Goal: Book appointment/travel/reservation

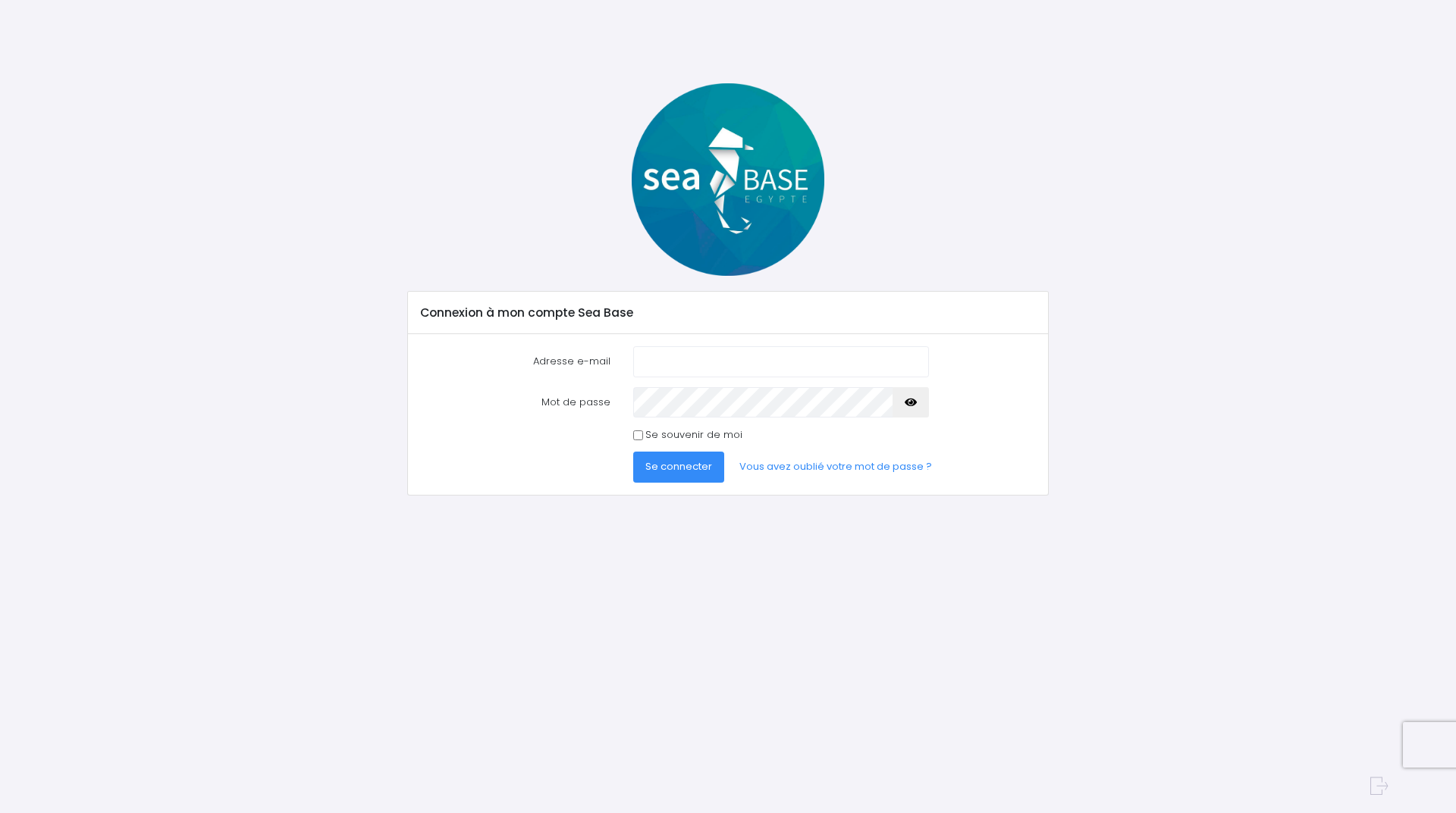
type input "beziau.cristina@gmail.com"
click at [908, 403] on icon "button" at bounding box center [910, 403] width 12 height 0
click at [683, 471] on span "Se connecter" at bounding box center [678, 467] width 66 height 15
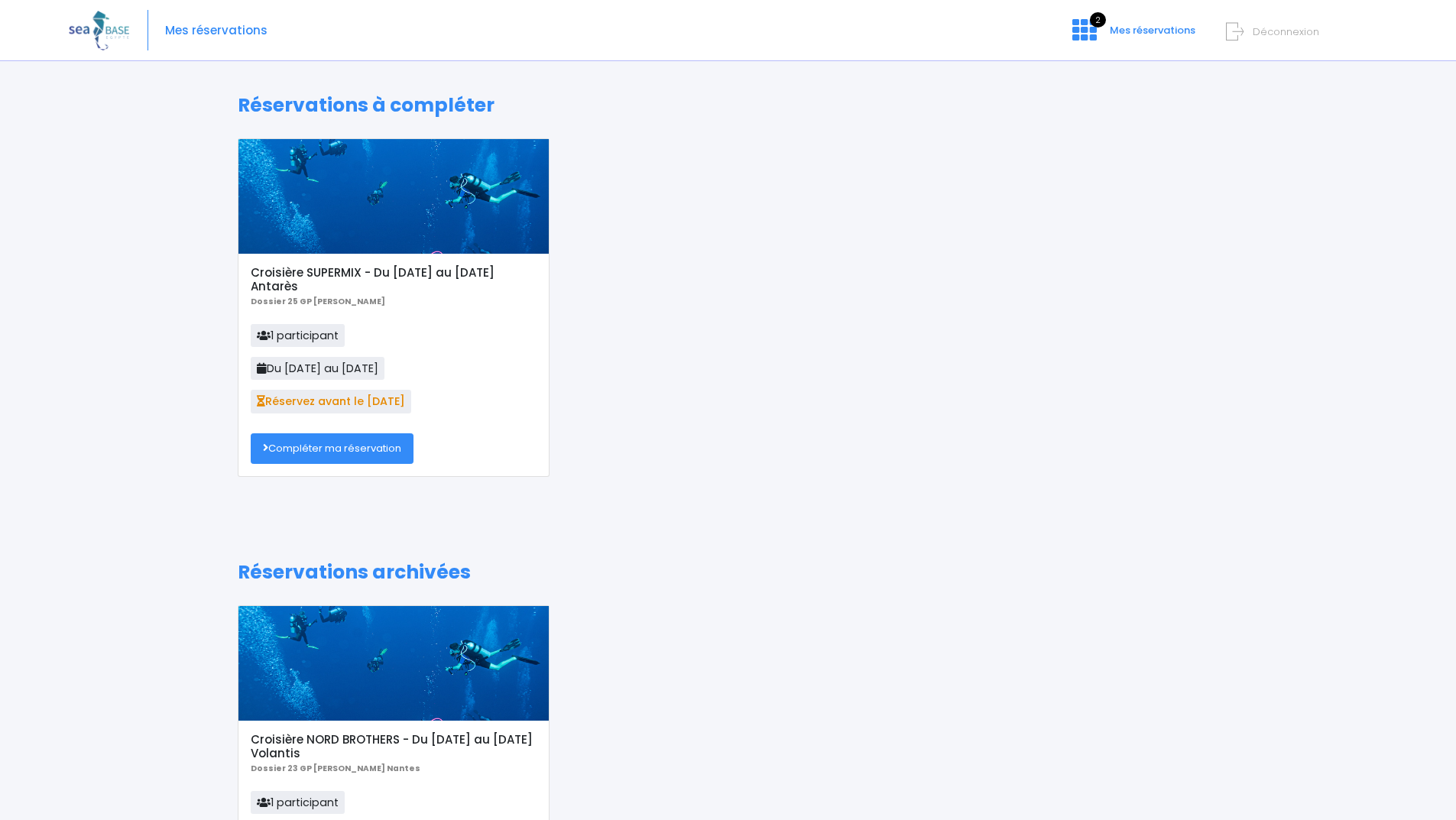
click at [353, 447] on link "Compléter ma réservation" at bounding box center [331, 449] width 163 height 31
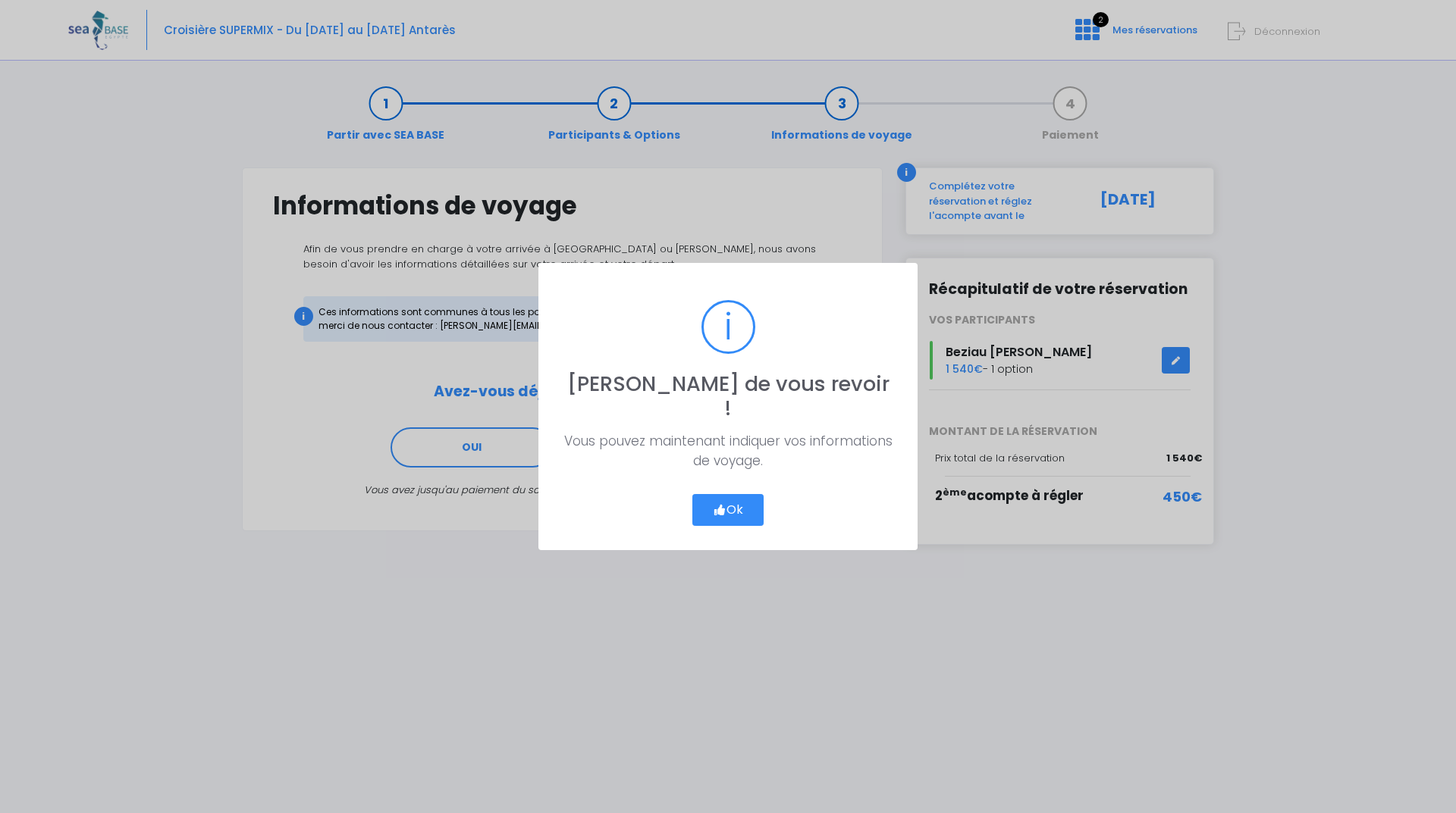
click at [726, 496] on button "Ok" at bounding box center [728, 510] width 71 height 32
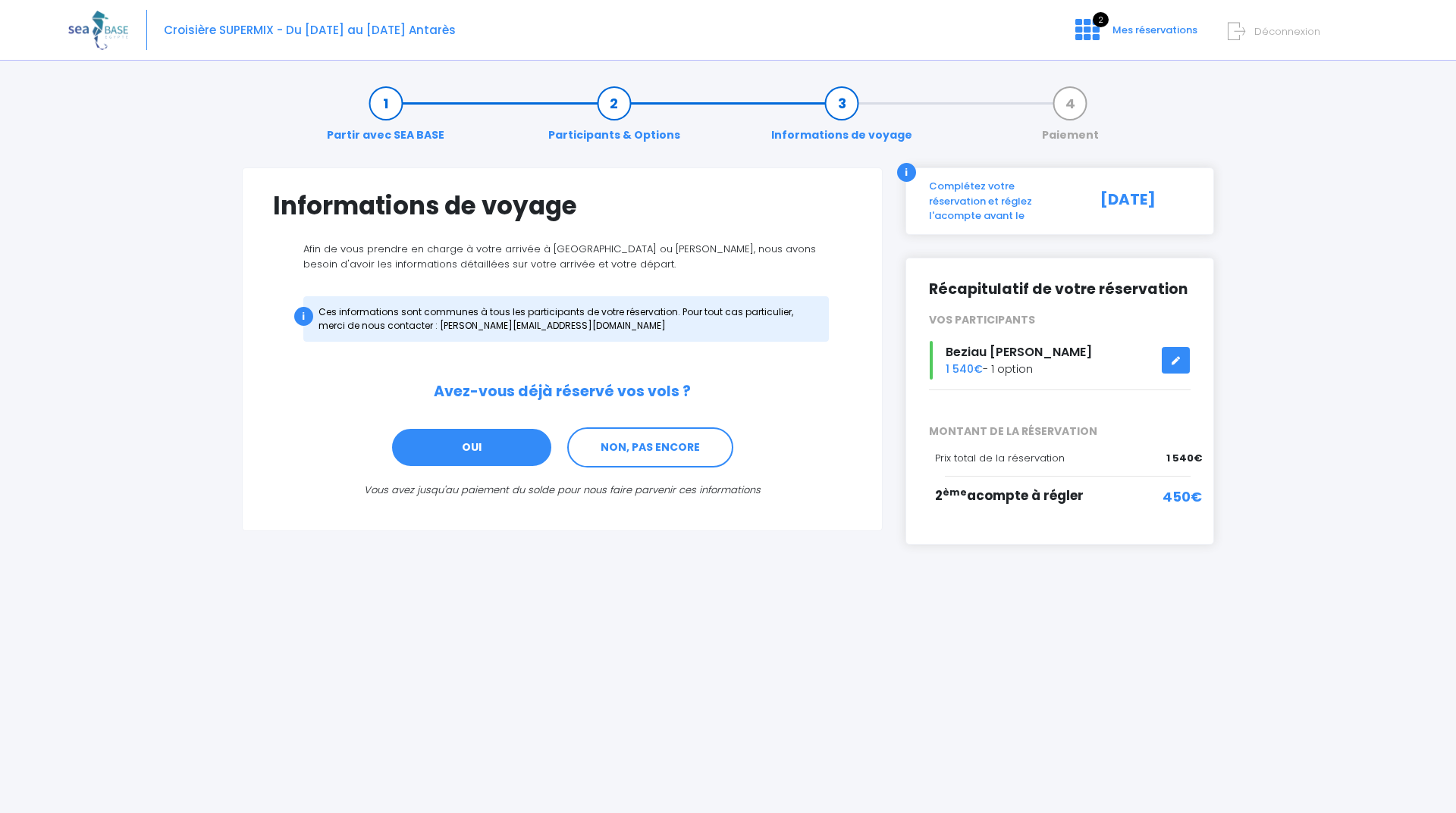
click at [463, 451] on link "OUI" at bounding box center [472, 447] width 162 height 41
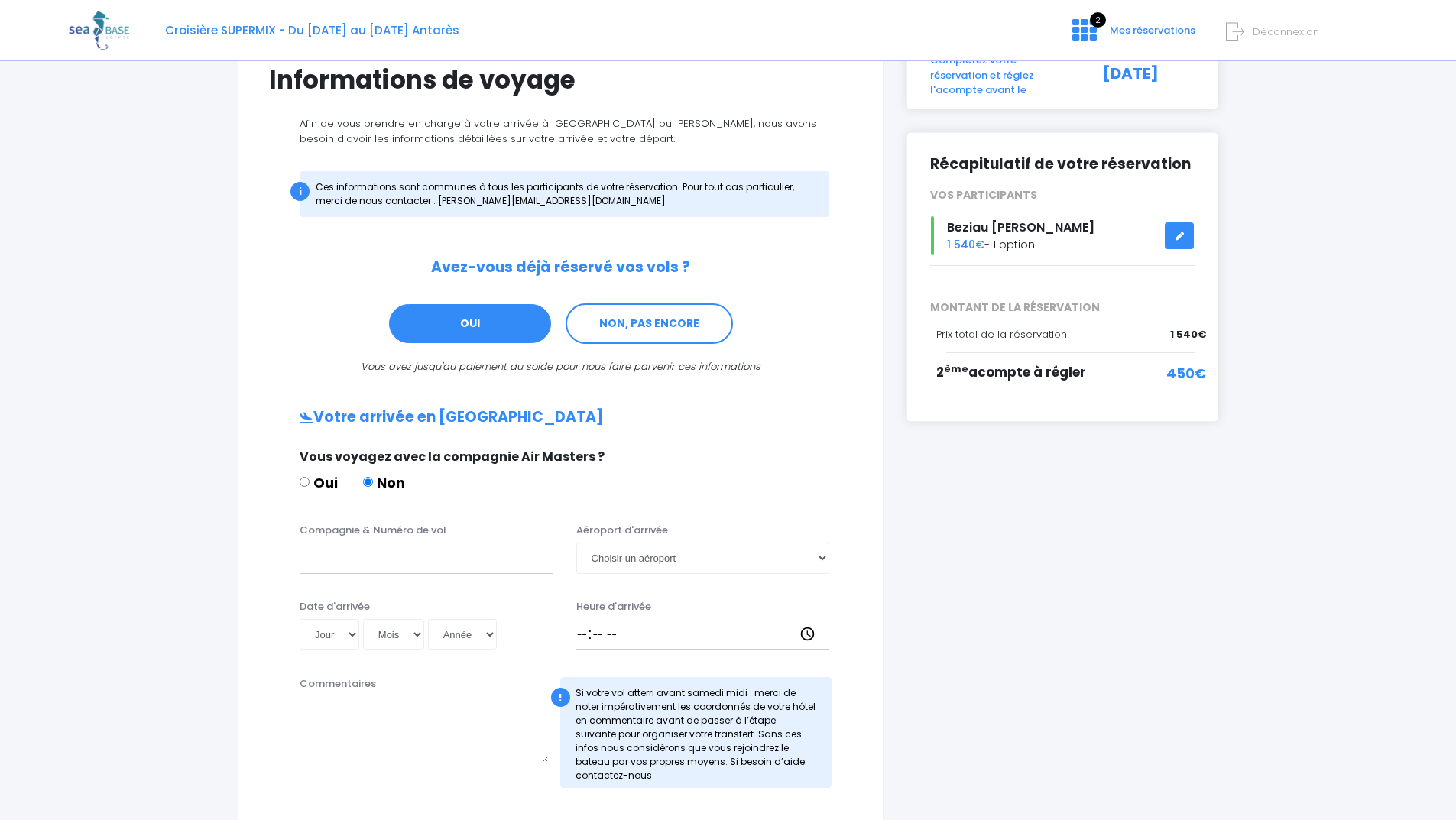
scroll to position [229, 0]
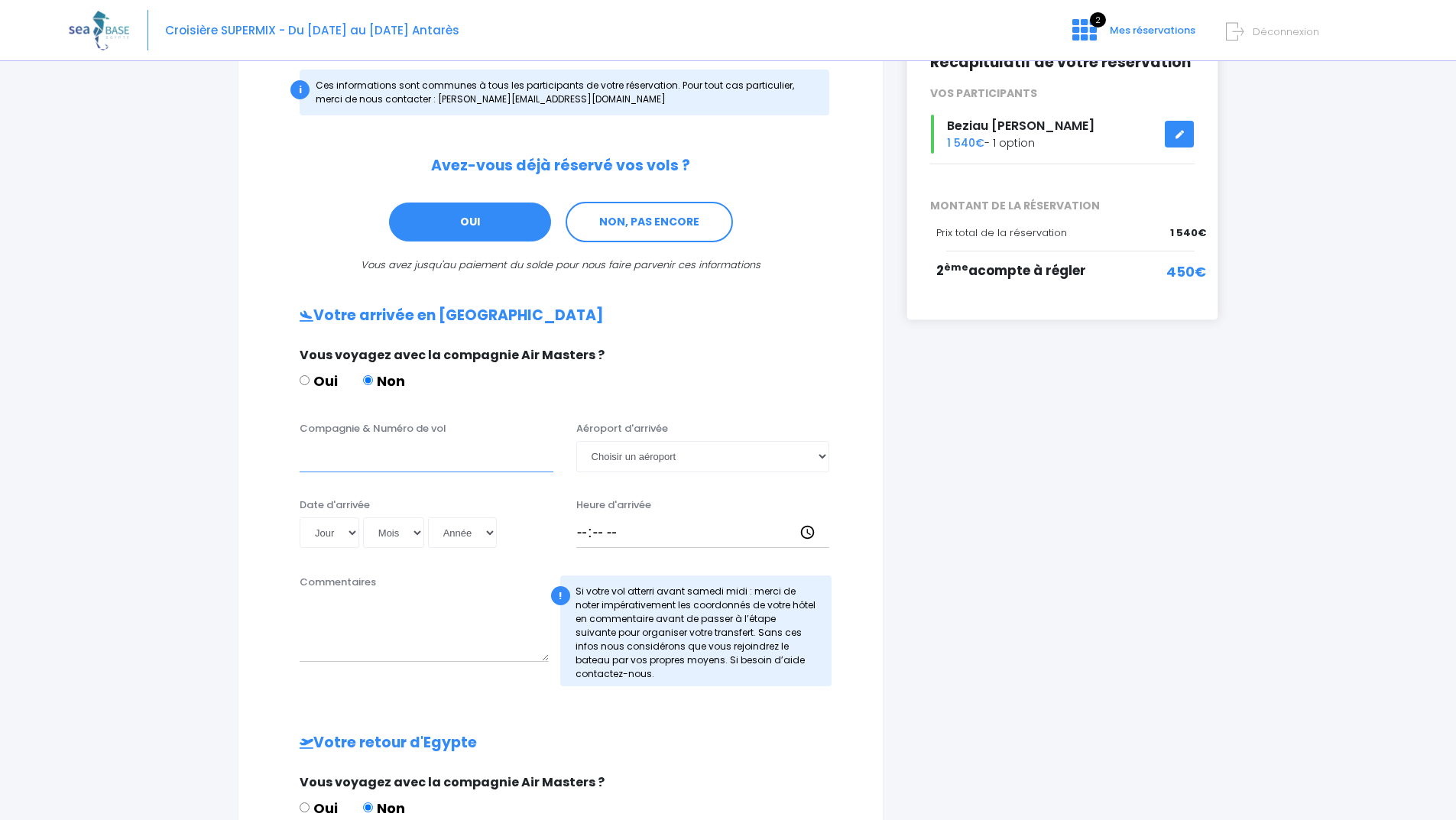
click at [339, 461] on input "Compagnie & Numéro de vol" at bounding box center [426, 456] width 253 height 31
click at [415, 460] on input "TRANSAVIA" at bounding box center [426, 456] width 253 height 31
type input "TRANSAVIA TO8062"
click at [672, 456] on select "Choisir un aéroport Hurghada Marsa Alam" at bounding box center [703, 456] width 253 height 31
select select "Hurghada"
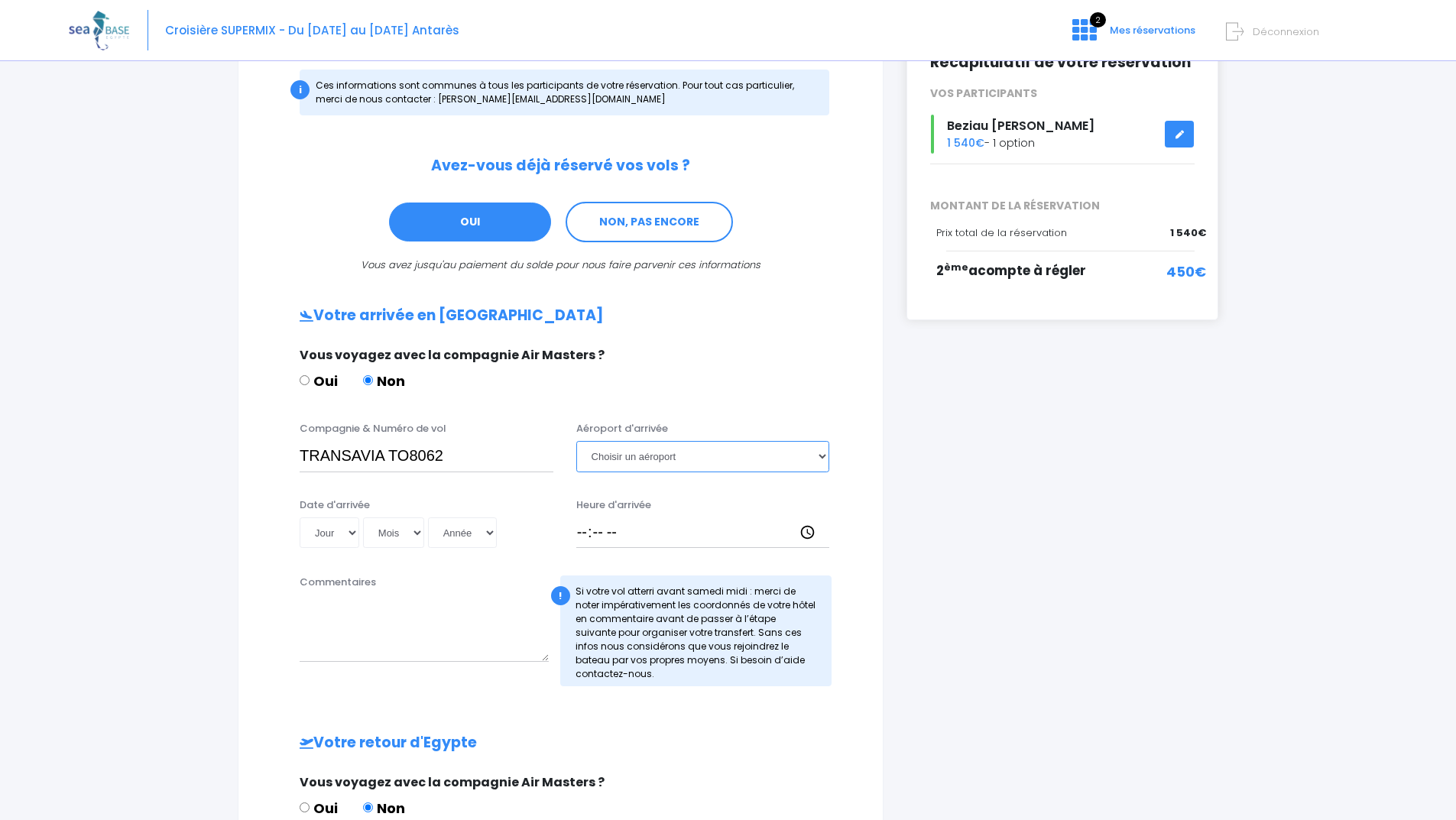
click at [576, 441] on select "Choisir un aéroport Hurghada Marsa Alam" at bounding box center [703, 456] width 253 height 31
click at [355, 537] on select "Jour 01 02 03 04 05 06 07 08 09 10 11 12 13 14 15 16 17 18 19 20 21 22 23 24 25…" at bounding box center [329, 533] width 60 height 31
select select "29"
click at [299, 518] on select "Jour 01 02 03 04 05 06 07 08 09 10 11 12 13 14 15 16 17 18 19 20 21 22 23 24 25…" at bounding box center [329, 533] width 60 height 31
click at [401, 536] on select "Mois 01 02 03 04 05 06 07 08 09 10 11 12" at bounding box center [393, 533] width 61 height 31
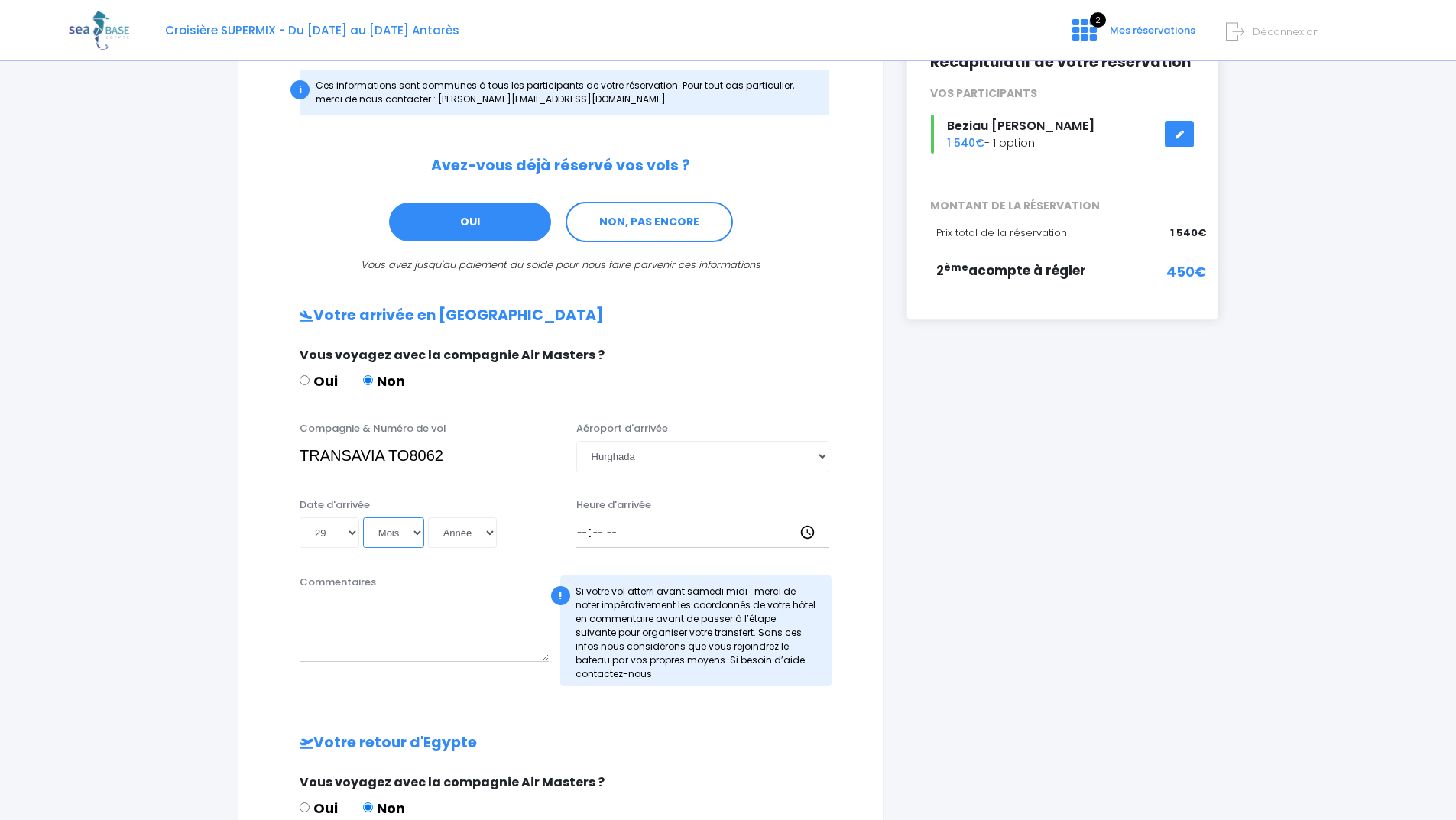
select select "11"
click at [363, 518] on select "Mois 01 02 03 04 05 06 07 08 09 10 11 12" at bounding box center [393, 533] width 61 height 31
click at [460, 532] on select "Année 2045 2044 2043 2042 2041 2040 2039 2038 2037 2036 2035 2034 2033 2032 203…" at bounding box center [462, 533] width 69 height 31
select select "2025"
click at [428, 518] on select "Année 2045 2044 2043 2042 2041 2040 2039 2038 2037 2036 2035 2034 2033 2032 203…" at bounding box center [462, 533] width 69 height 31
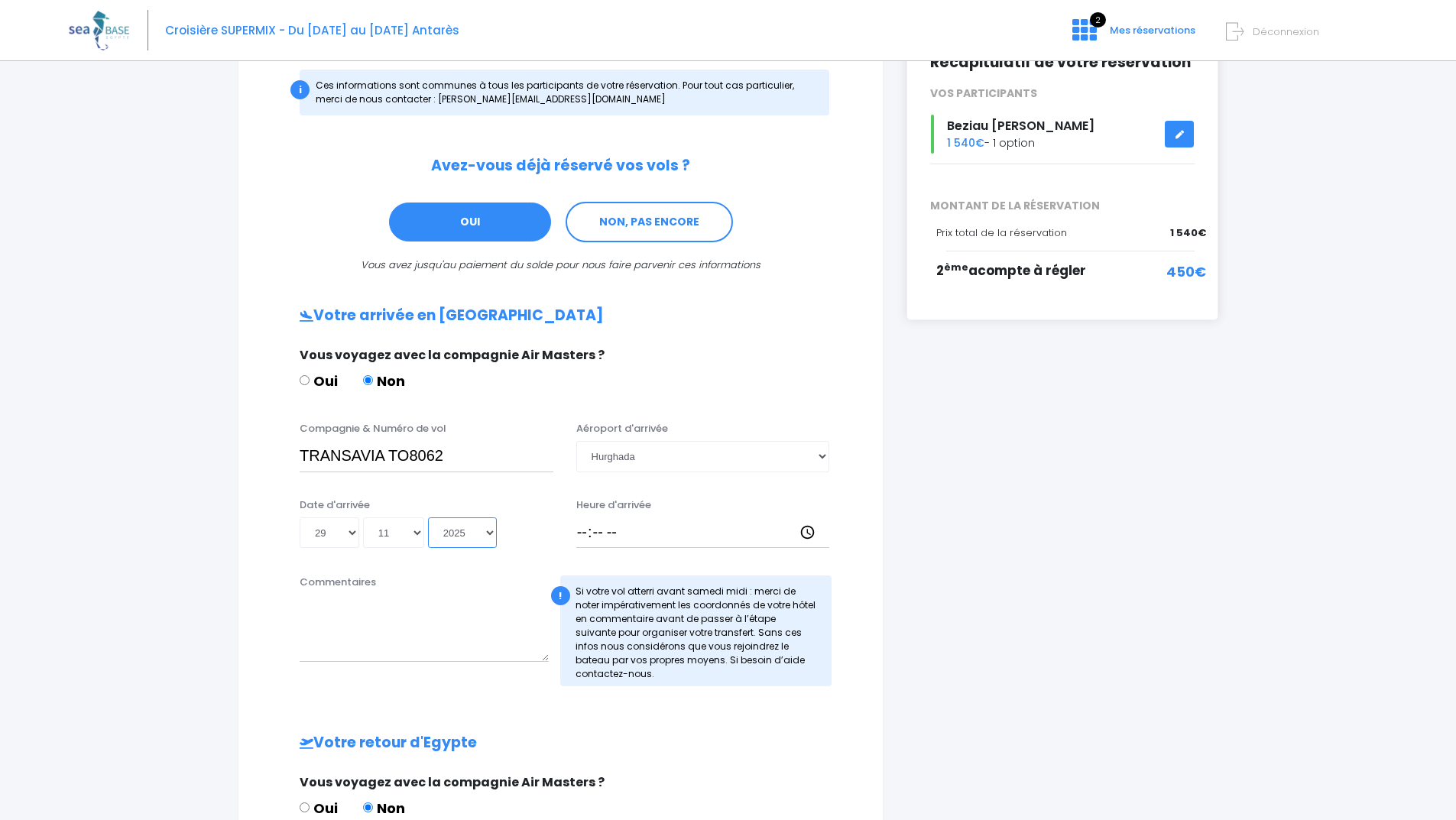
type input "2025-11-29"
click at [584, 533] on input "Heure d'arrivée" at bounding box center [703, 533] width 253 height 31
type input "14:45"
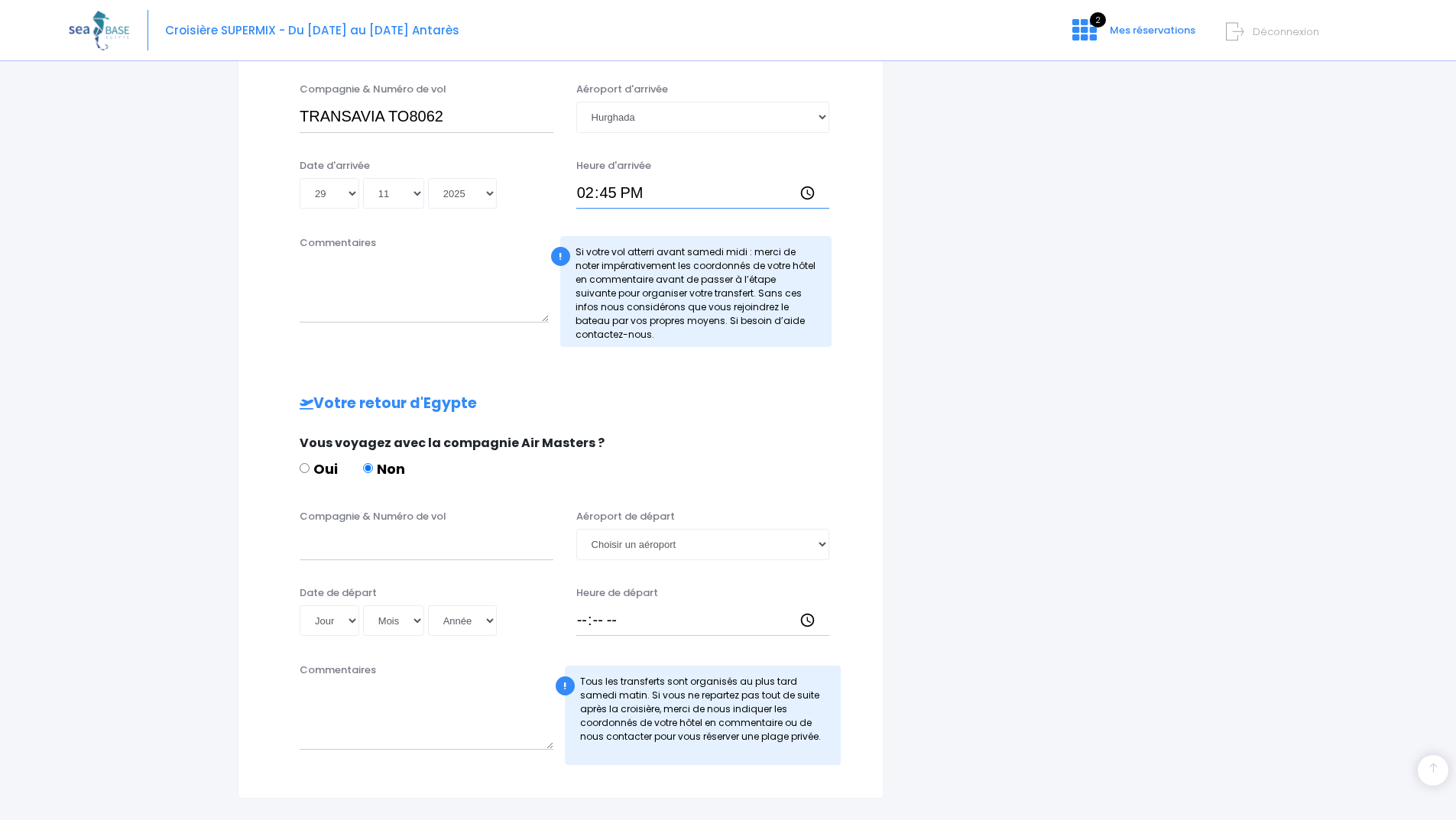
scroll to position [612, 0]
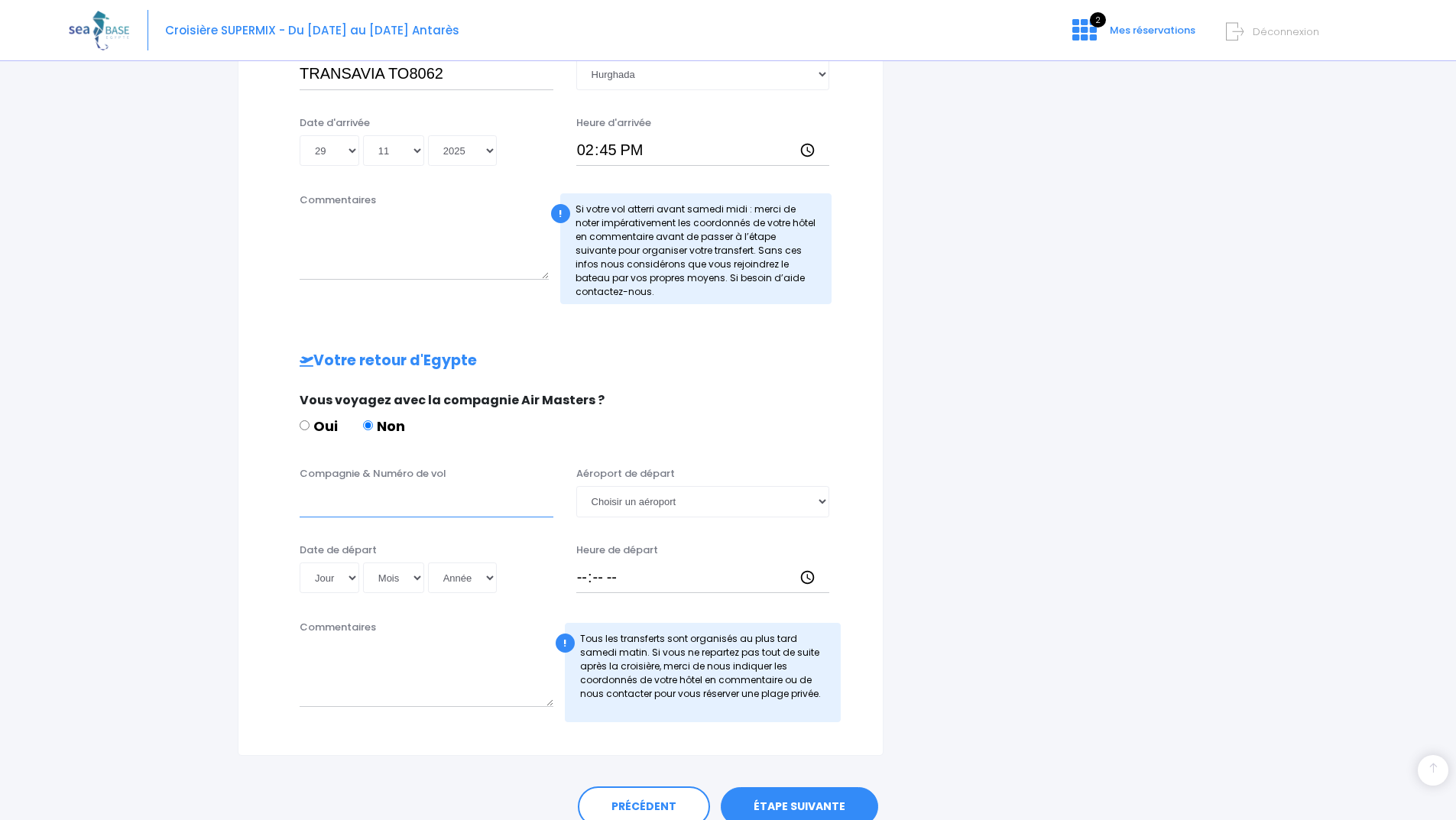
click at [332, 500] on input "Compagnie & Numéro de vol" at bounding box center [426, 502] width 253 height 31
type input "TRANSAVIA TO8063"
click at [614, 500] on select "Choisir un aéroport Hurghada Marsa Alam" at bounding box center [703, 502] width 253 height 31
select select "Hurghada"
click at [576, 487] on select "Choisir un aéroport Hurghada Marsa Alam" at bounding box center [703, 502] width 253 height 31
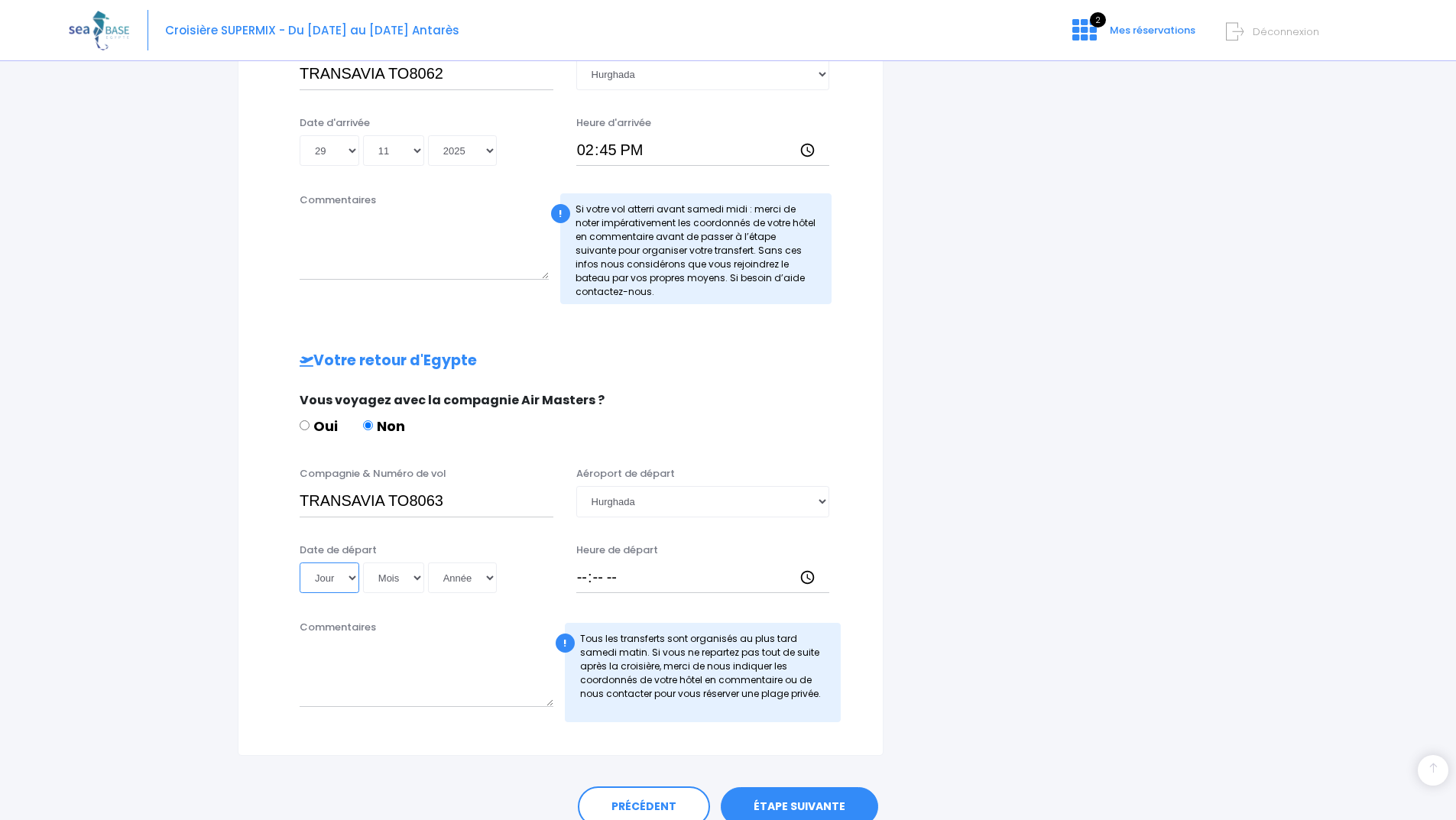
click at [332, 585] on select "Jour 01 02 03 04 05 06 07 08 09 10 11 12 13 14 15 16 17 18 19 20 21 22 23 24 25…" at bounding box center [329, 578] width 60 height 31
select select "06"
click at [299, 563] on select "Jour 01 02 03 04 05 06 07 08 09 10 11 12 13 14 15 16 17 18 19 20 21 22 23 24 25…" at bounding box center [329, 578] width 60 height 31
click at [400, 575] on select "Mois 01 02 03 04 05 06 07 08 09 10 11 12" at bounding box center [393, 578] width 61 height 31
select select "12"
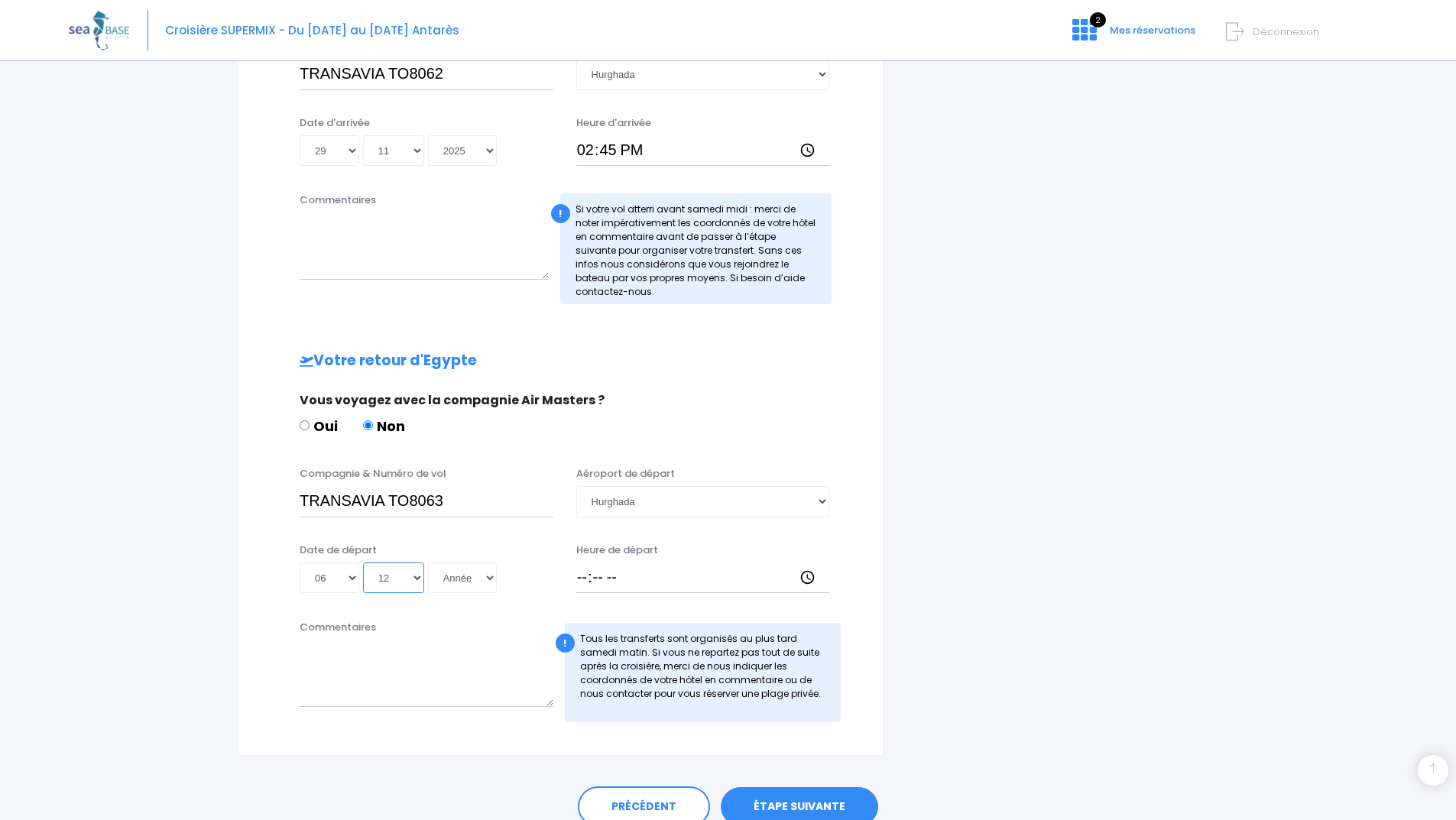
click at [363, 563] on select "Mois 01 02 03 04 05 06 07 08 09 10 11 12" at bounding box center [393, 578] width 61 height 31
click at [460, 583] on select "Année 2045 2044 2043 2042 2041 2040 2039 2038 2037 2036 2035 2034 2033 2032 203…" at bounding box center [462, 578] width 69 height 31
select select "2025"
click at [428, 563] on select "Année 2045 2044 2043 2042 2041 2040 2039 2038 2037 2036 2035 2034 2033 2032 203…" at bounding box center [462, 578] width 69 height 31
type input "2025-12-06"
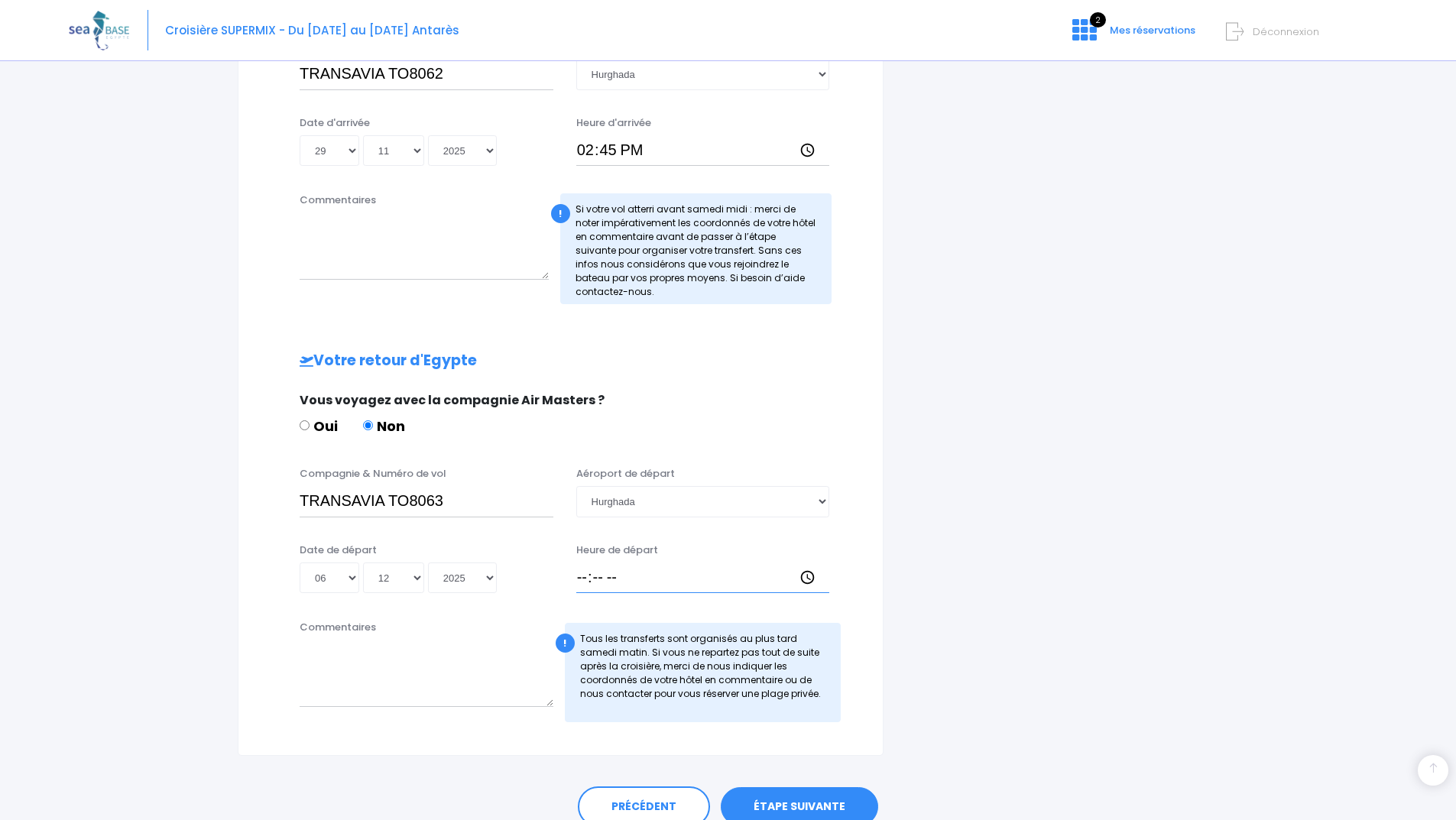
click at [582, 581] on input "Heure de départ" at bounding box center [703, 578] width 253 height 31
type input "15:40"
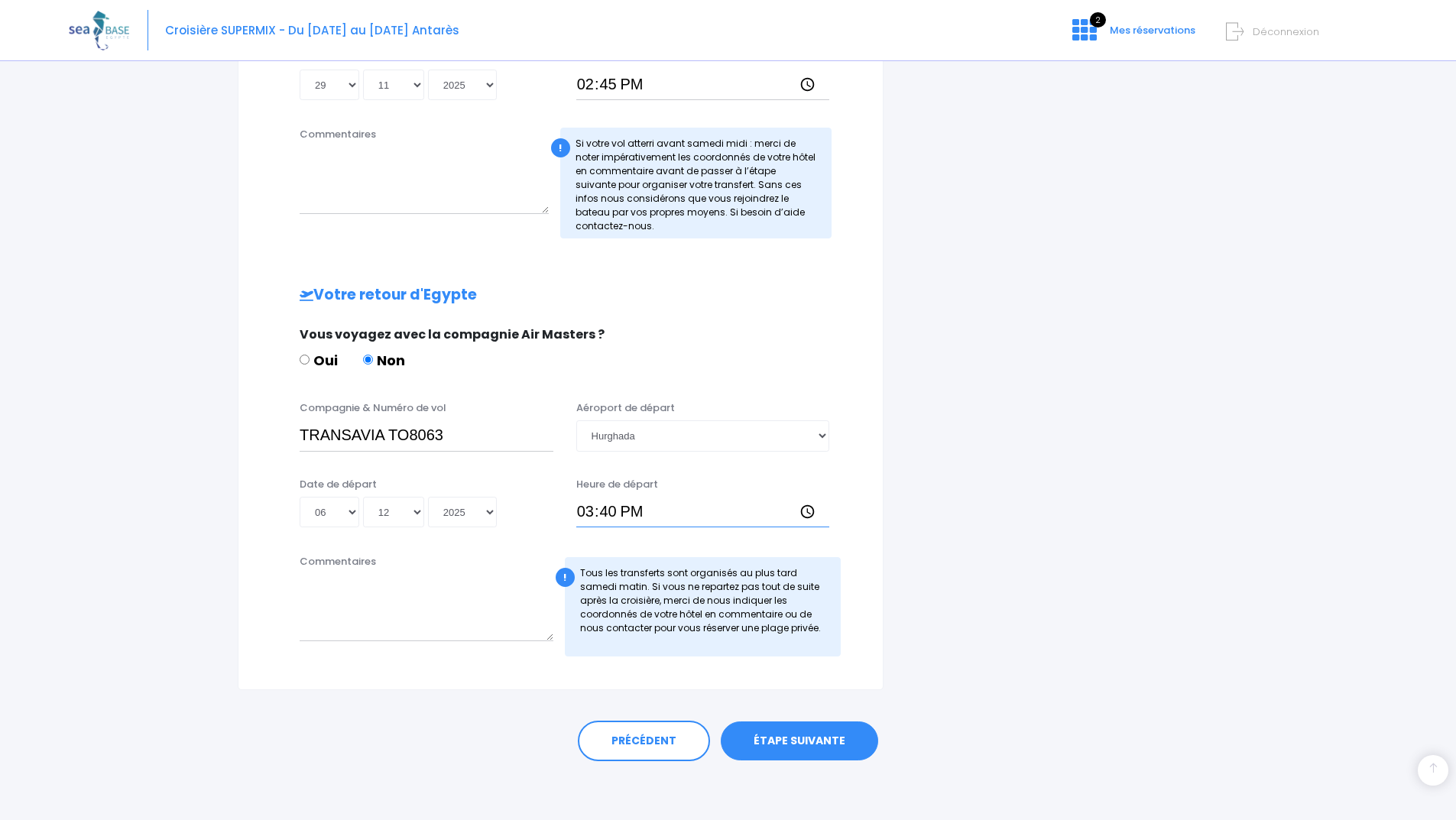
scroll to position [679, 0]
click at [801, 742] on link "ÉTAPE SUIVANTE" at bounding box center [800, 739] width 158 height 40
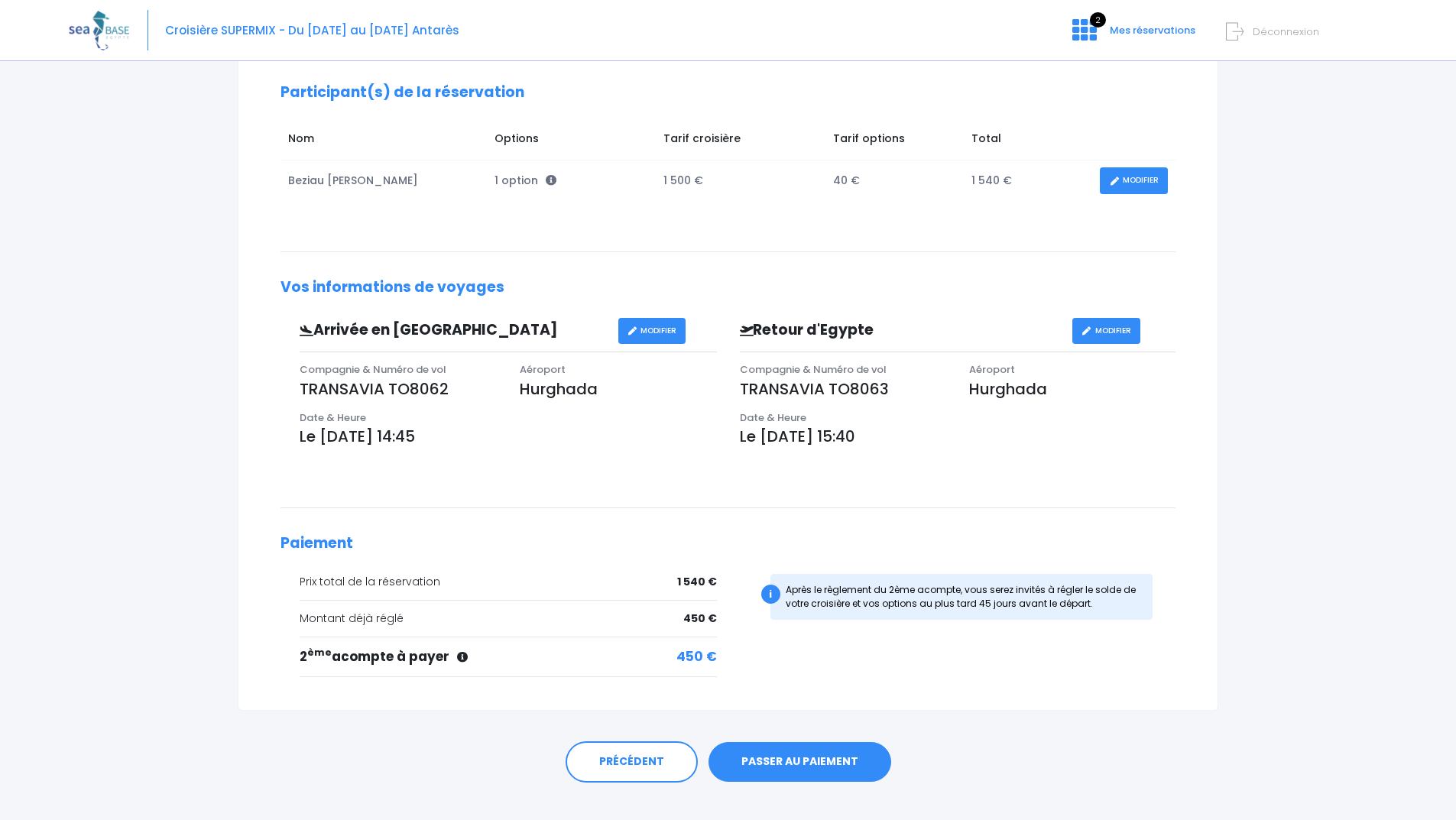
scroll to position [229, 0]
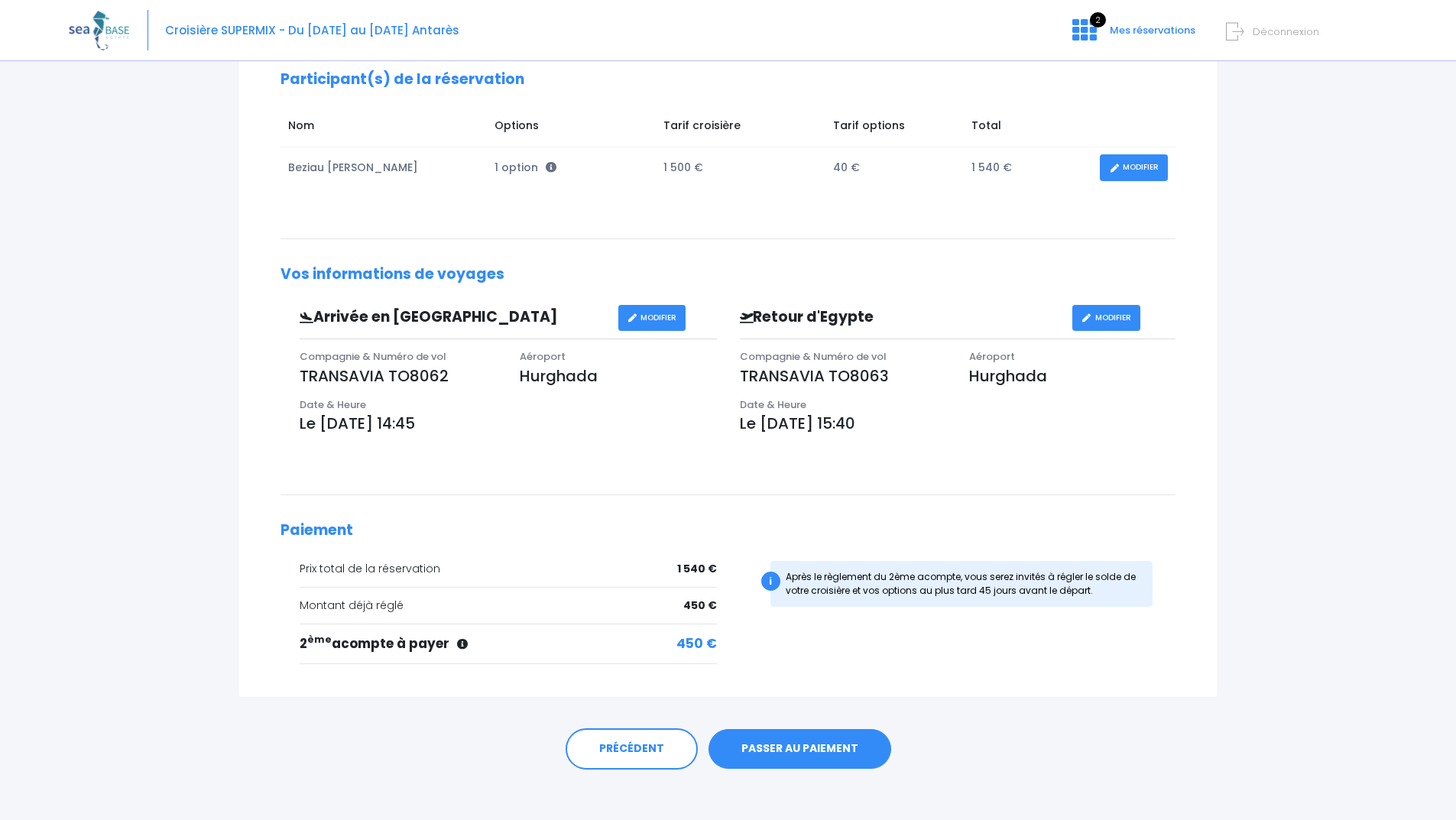
click at [774, 746] on link "PASSER AU PAIEMENT" at bounding box center [800, 749] width 182 height 40
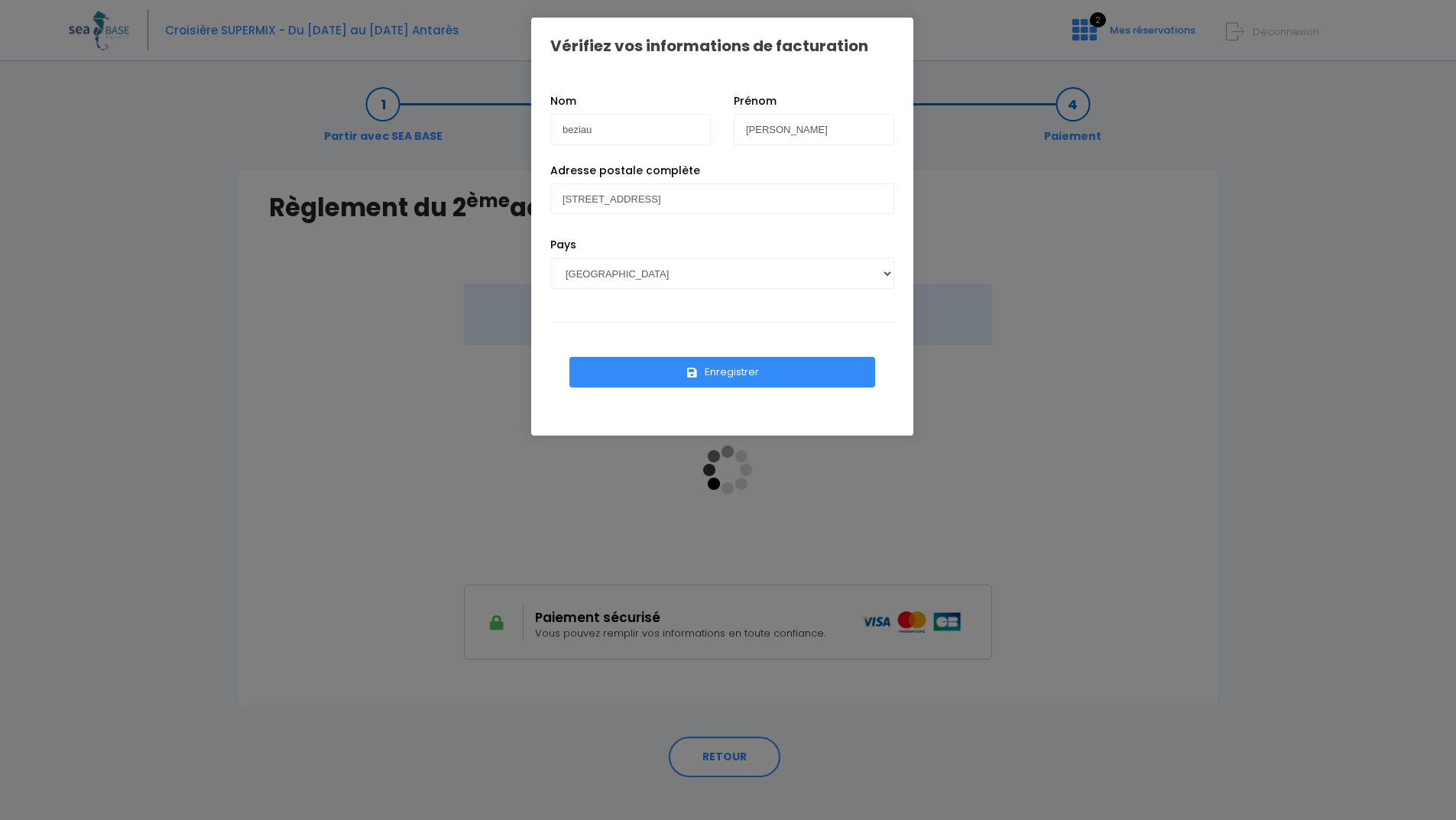
click at [722, 371] on button "Enregistrer" at bounding box center [722, 372] width 306 height 31
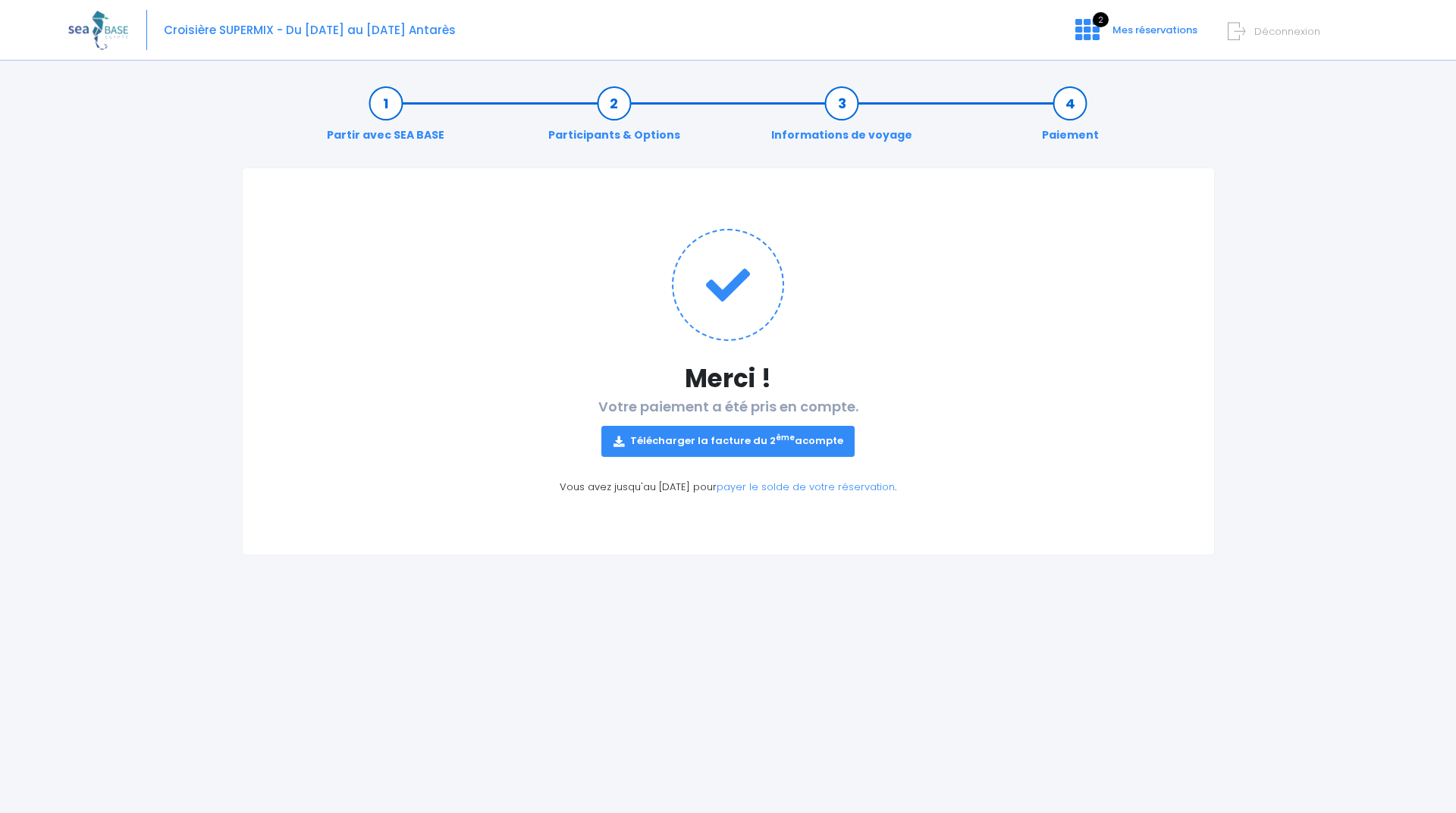
click at [745, 442] on link "Télécharger la facture du 2 ème acompte" at bounding box center [728, 441] width 254 height 31
